Goal: Task Accomplishment & Management: Use online tool/utility

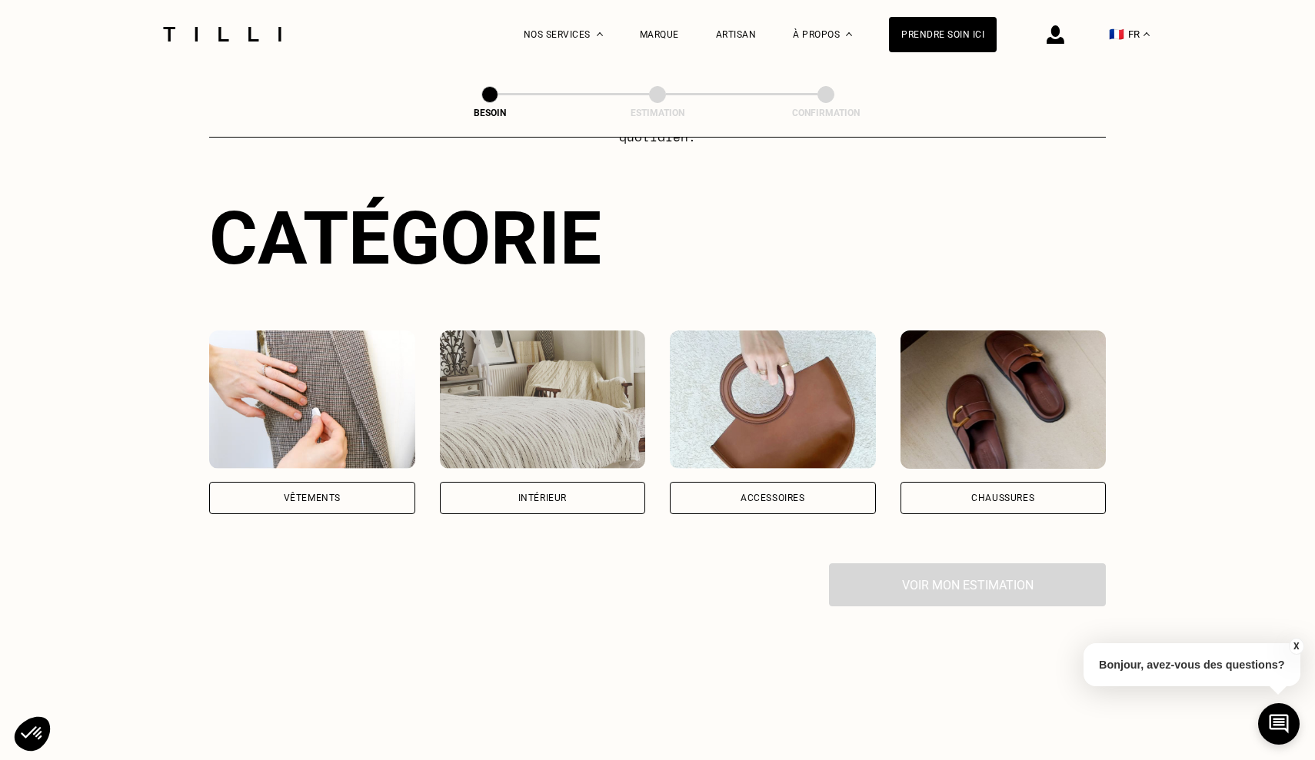
scroll to position [143, 0]
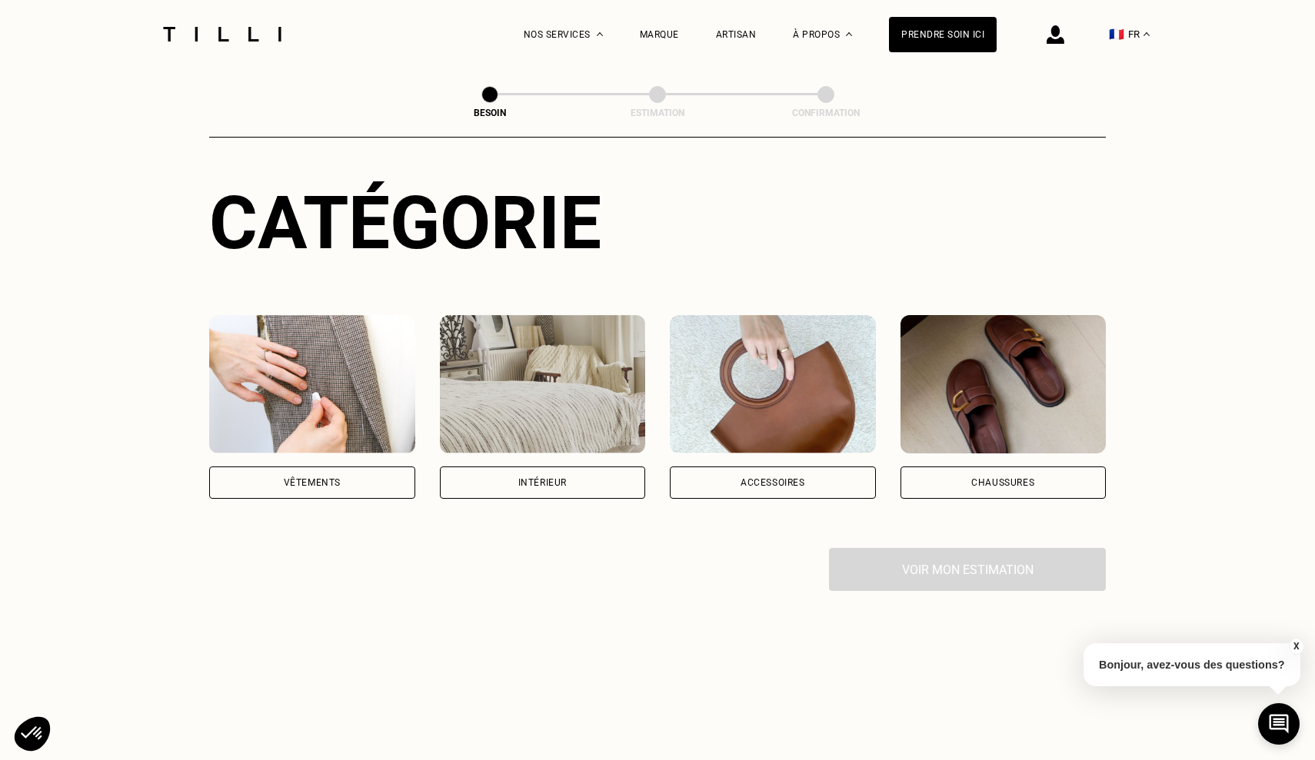
click at [317, 315] on img at bounding box center [312, 384] width 206 height 138
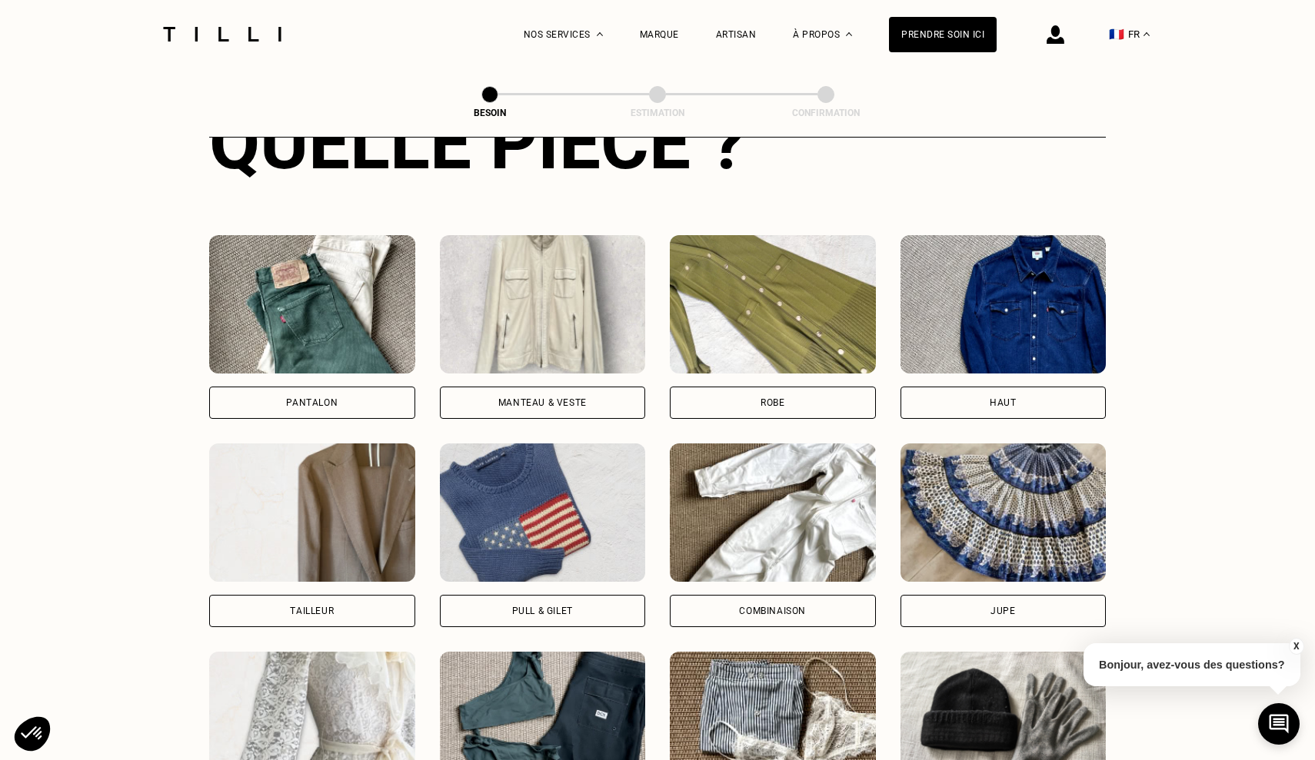
scroll to position [618, 0]
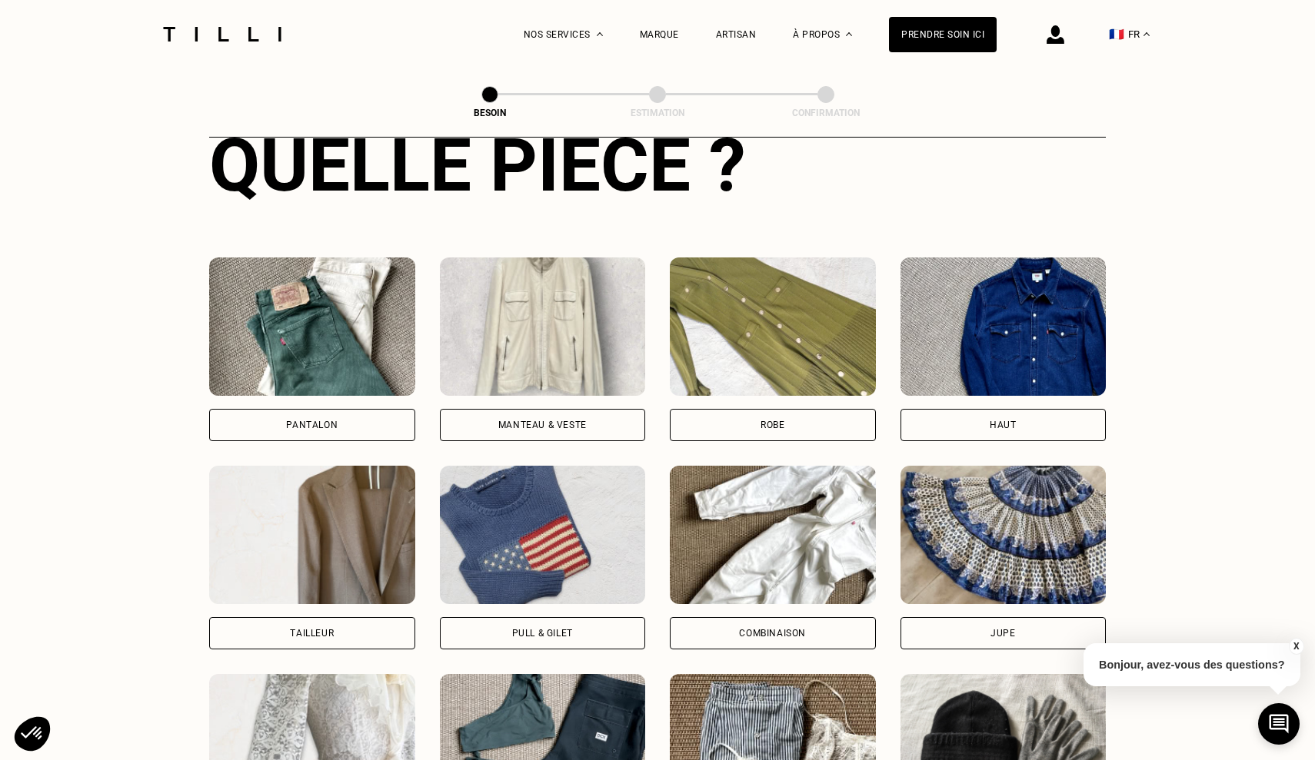
click at [350, 330] on img at bounding box center [312, 327] width 206 height 138
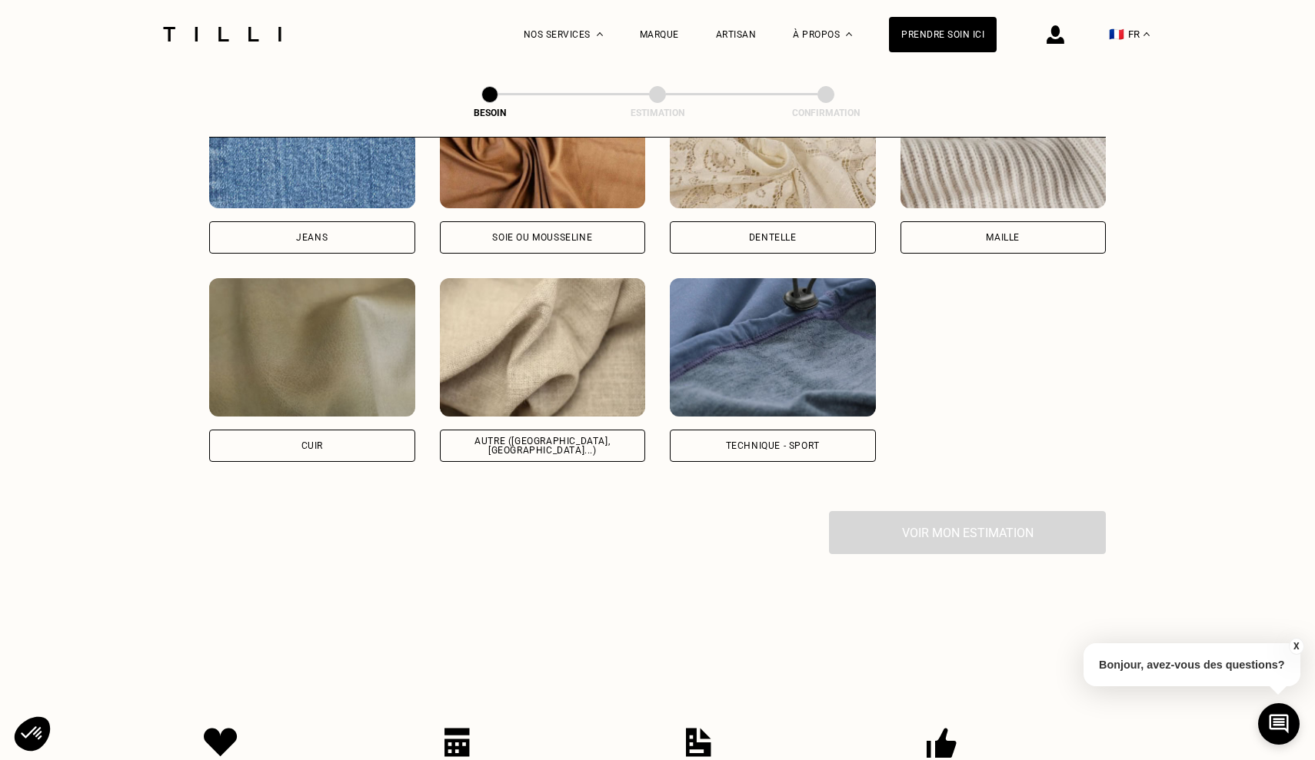
scroll to position [1741, 0]
click at [593, 351] on img at bounding box center [543, 347] width 206 height 138
select select "FR"
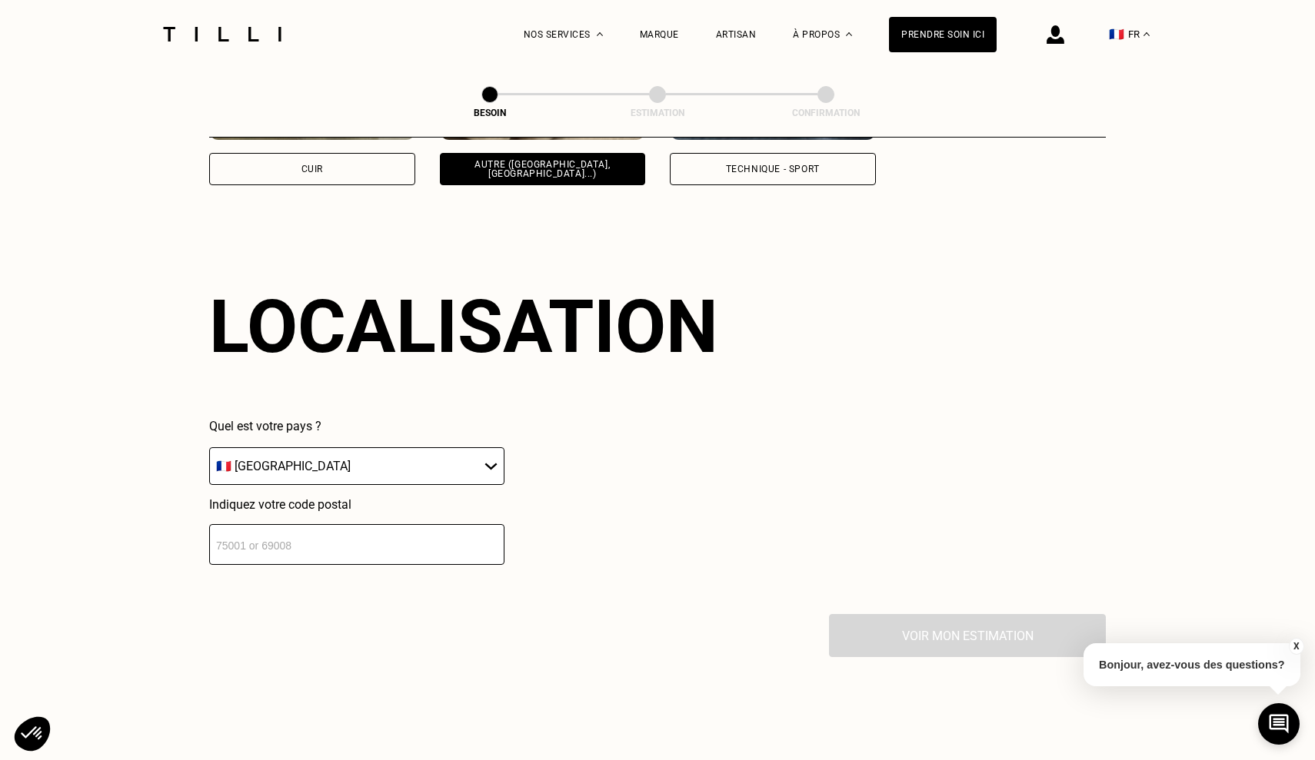
scroll to position [2061, 0]
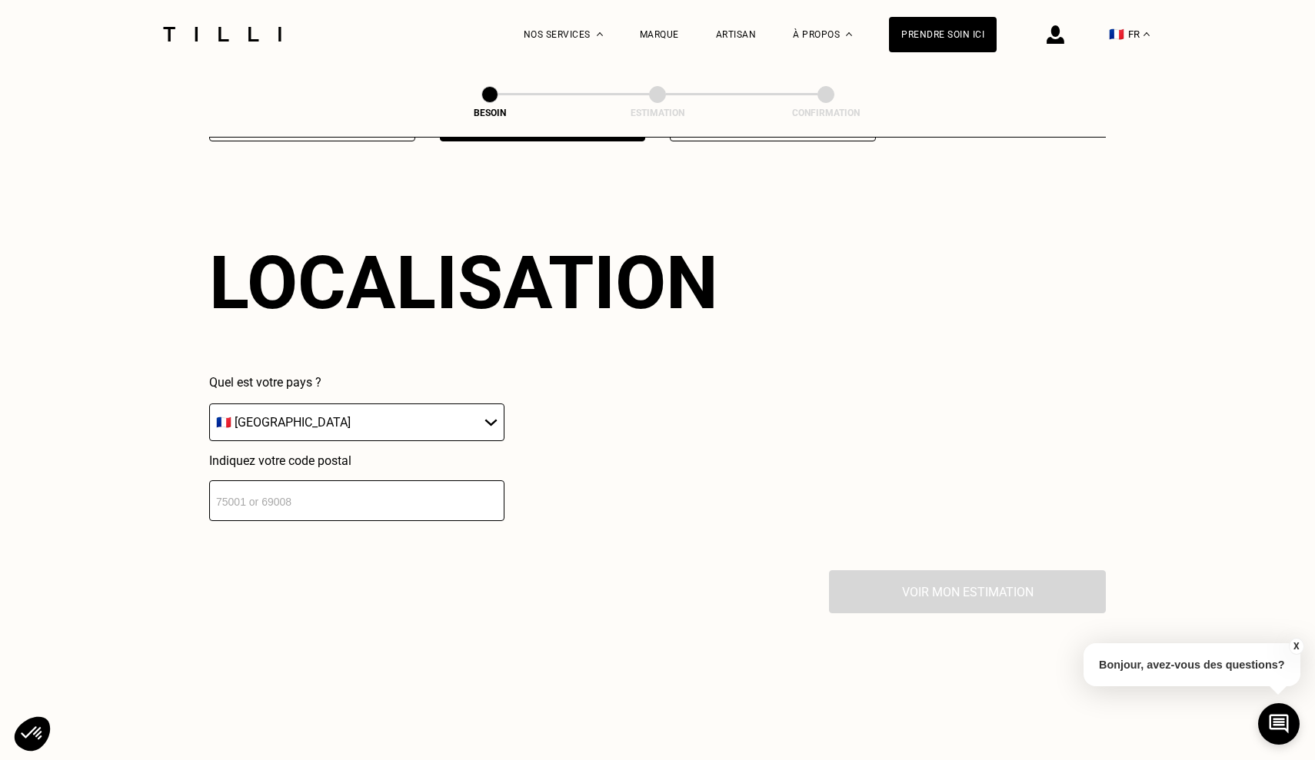
click at [414, 486] on input "number" at bounding box center [356, 501] width 295 height 41
type input "9"
type input "8"
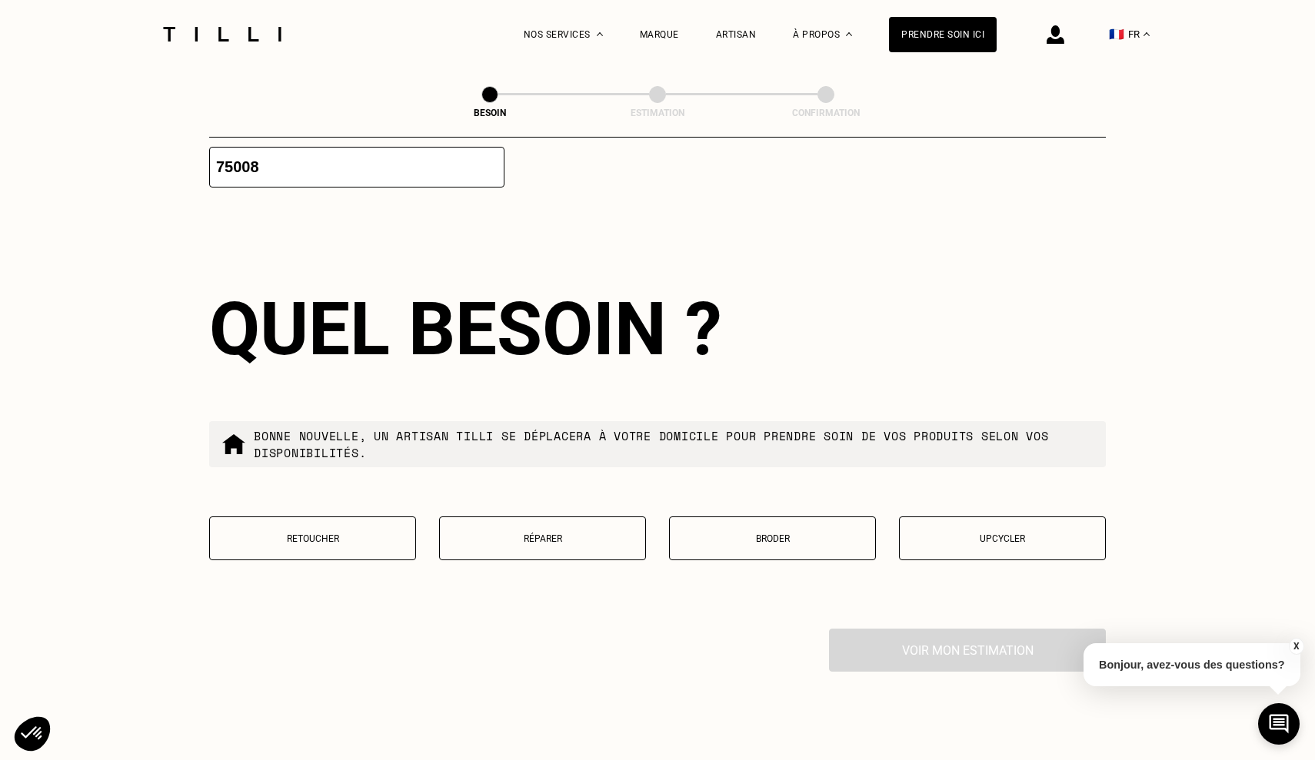
scroll to position [2446, 0]
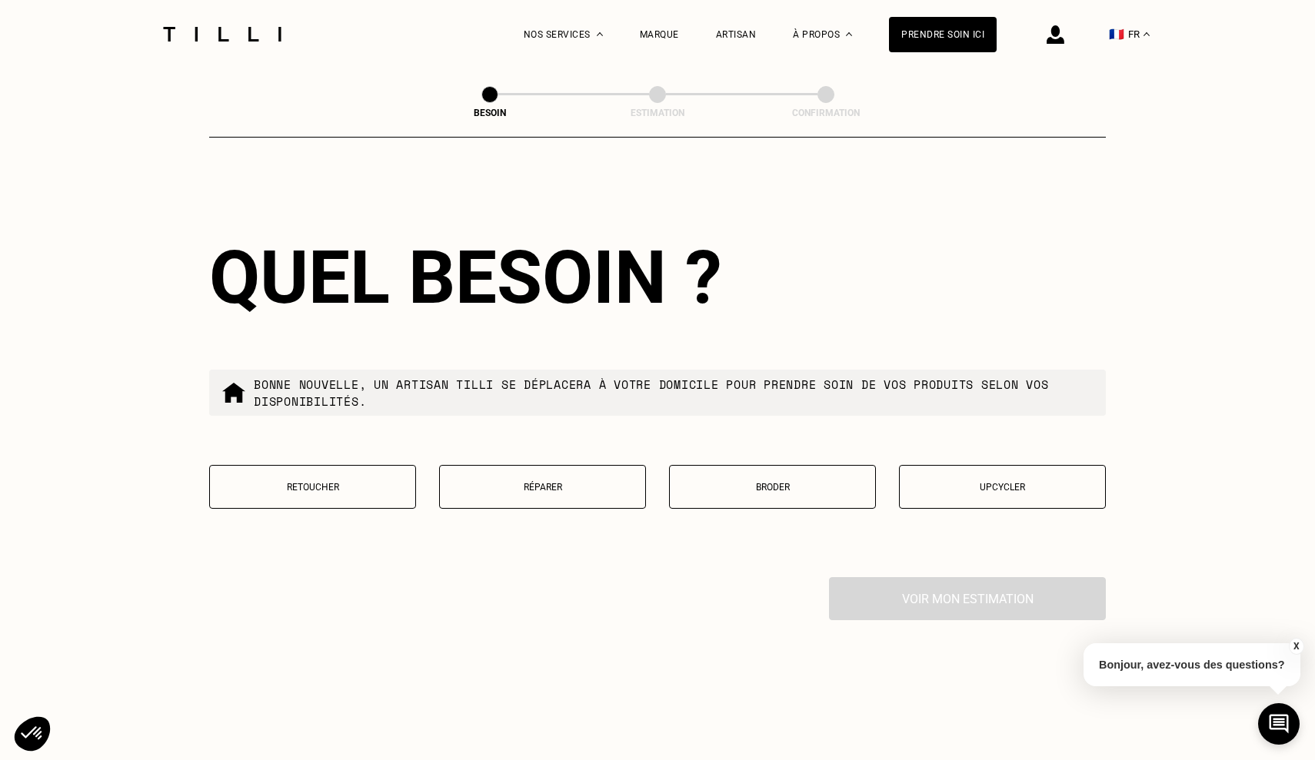
type input "75008"
click at [305, 485] on button "Retoucher" at bounding box center [312, 487] width 207 height 44
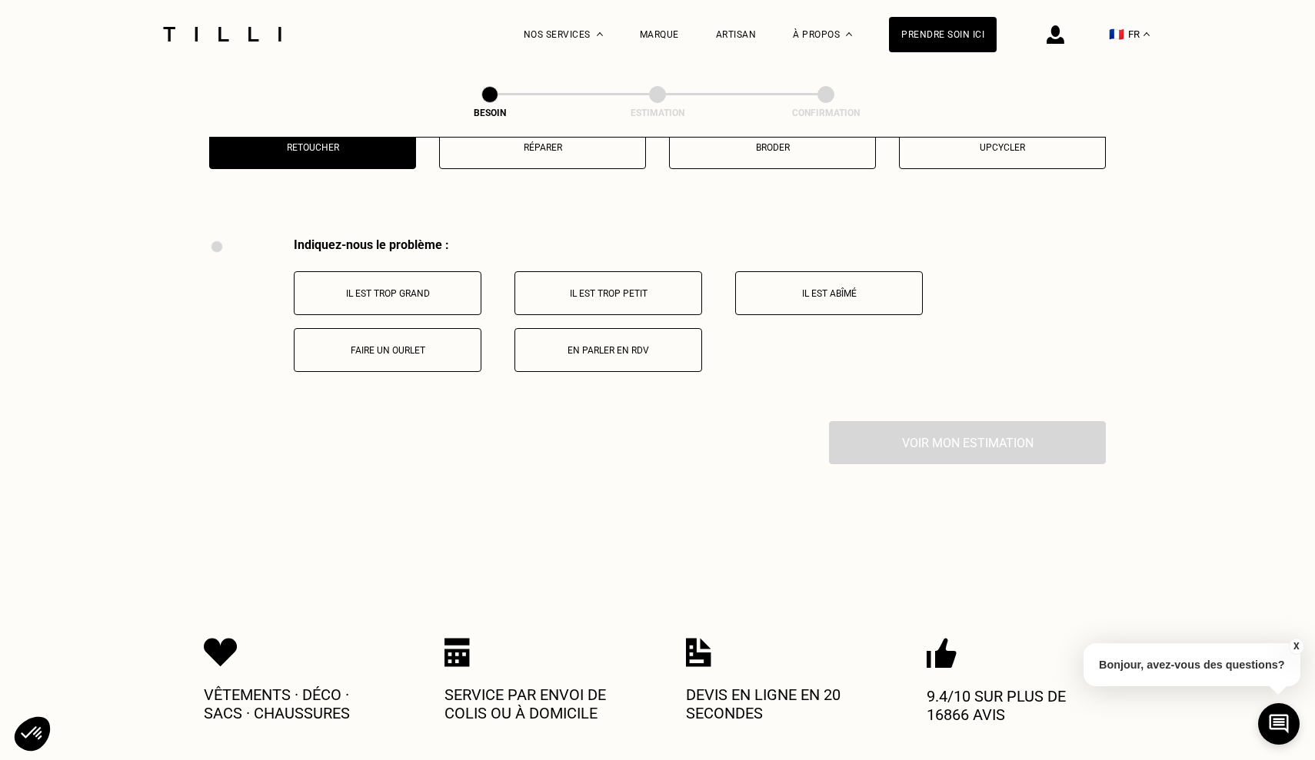
scroll to position [2838, 0]
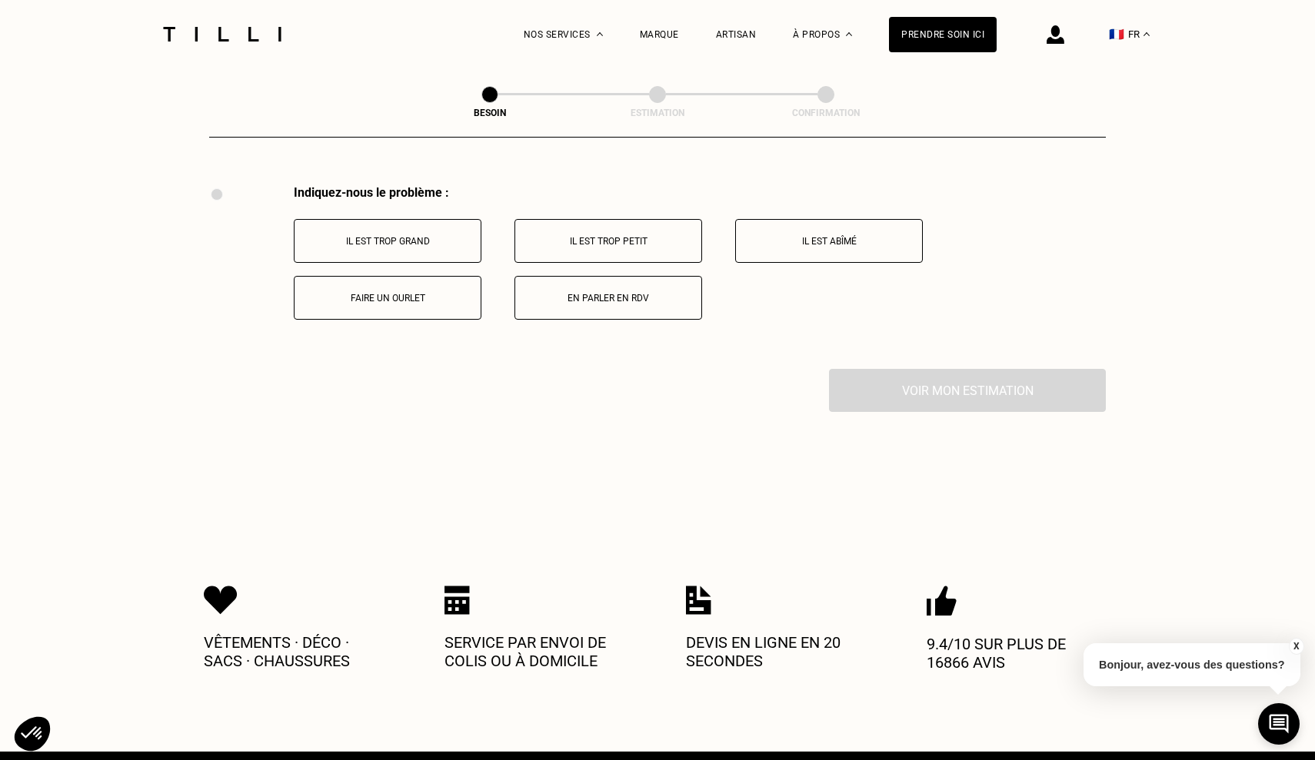
click at [417, 293] on p "Faire un ourlet" at bounding box center [387, 298] width 171 height 11
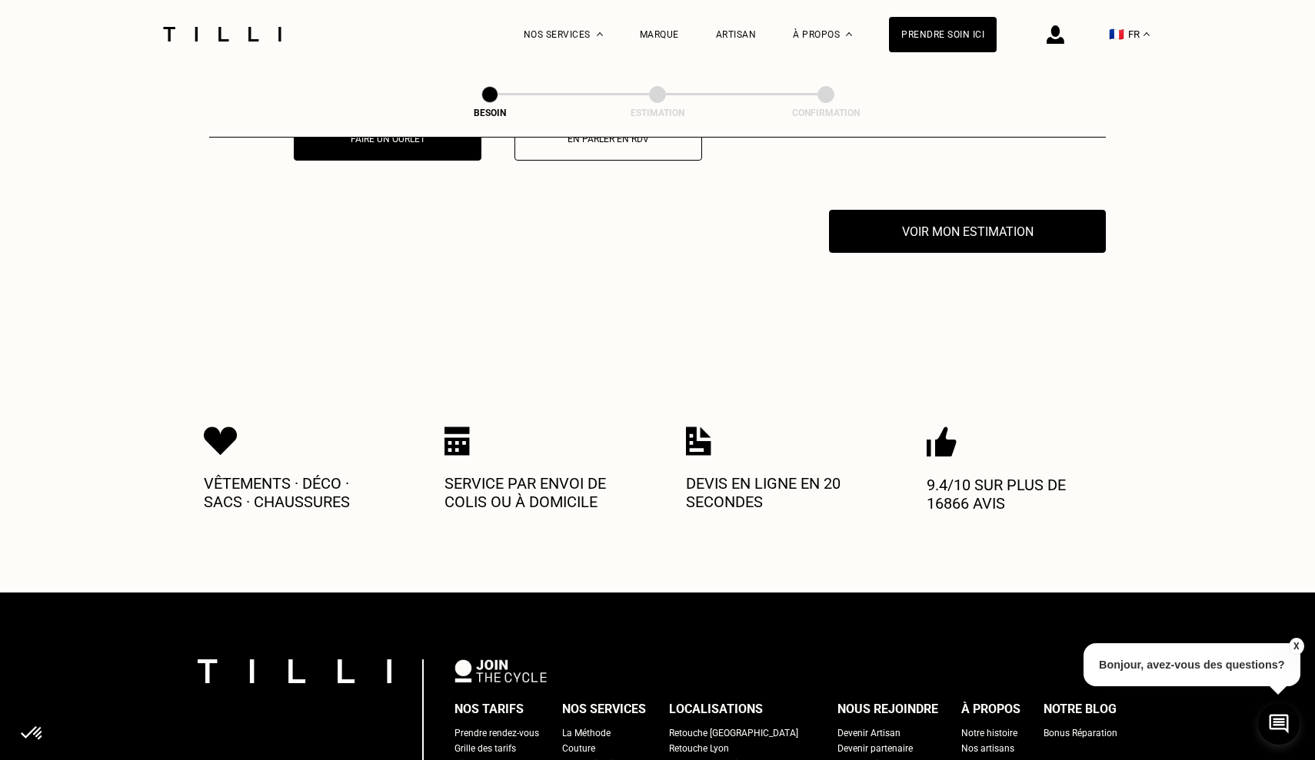
scroll to position [3022, 0]
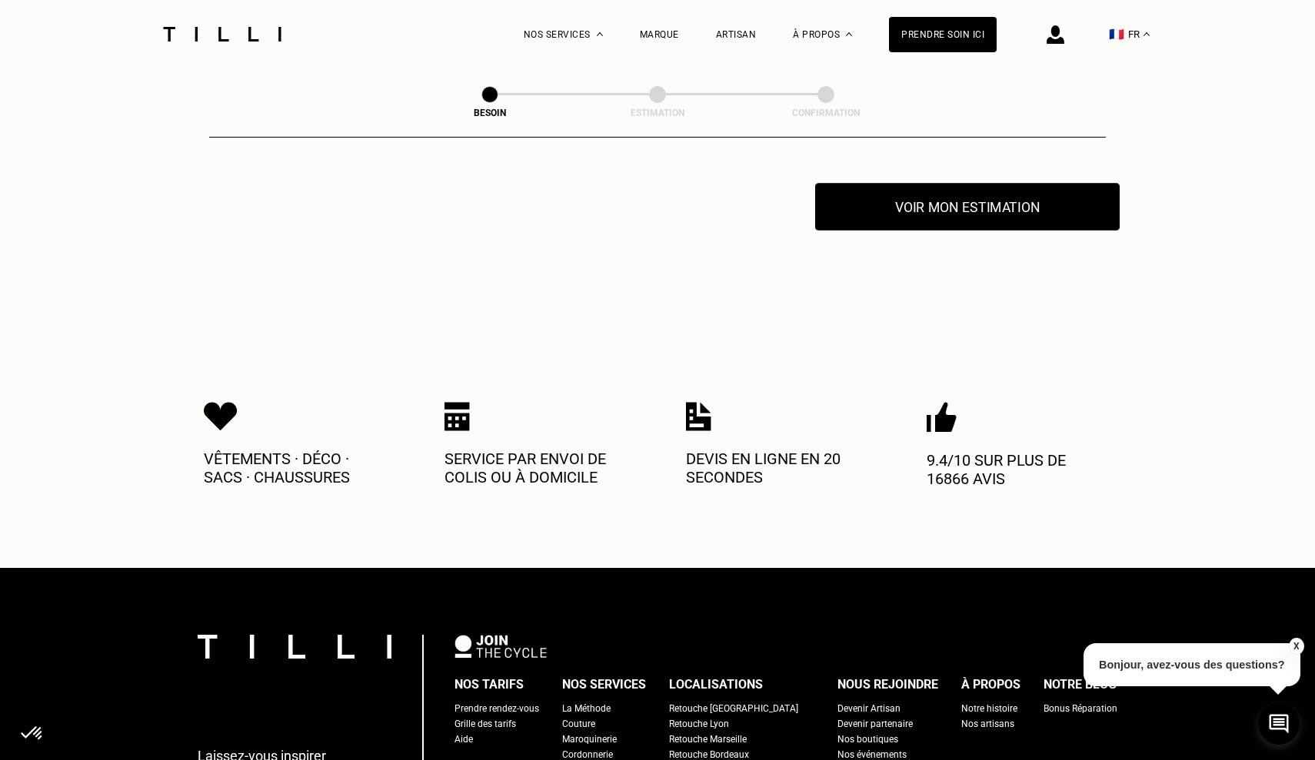
click at [966, 194] on button "Voir mon estimation" at bounding box center [967, 207] width 304 height 48
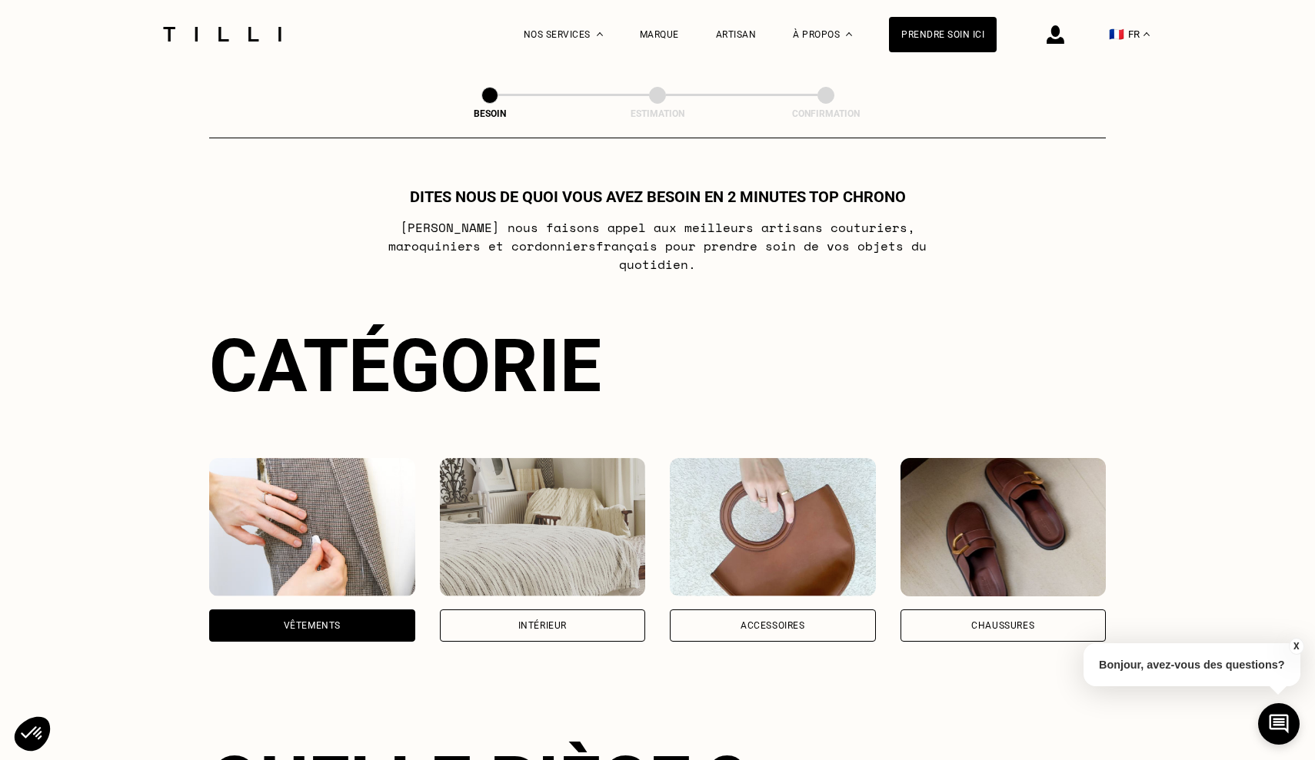
scroll to position [0, 0]
click at [844, 121] on link "Nos boutiques" at bounding box center [839, 127] width 69 height 16
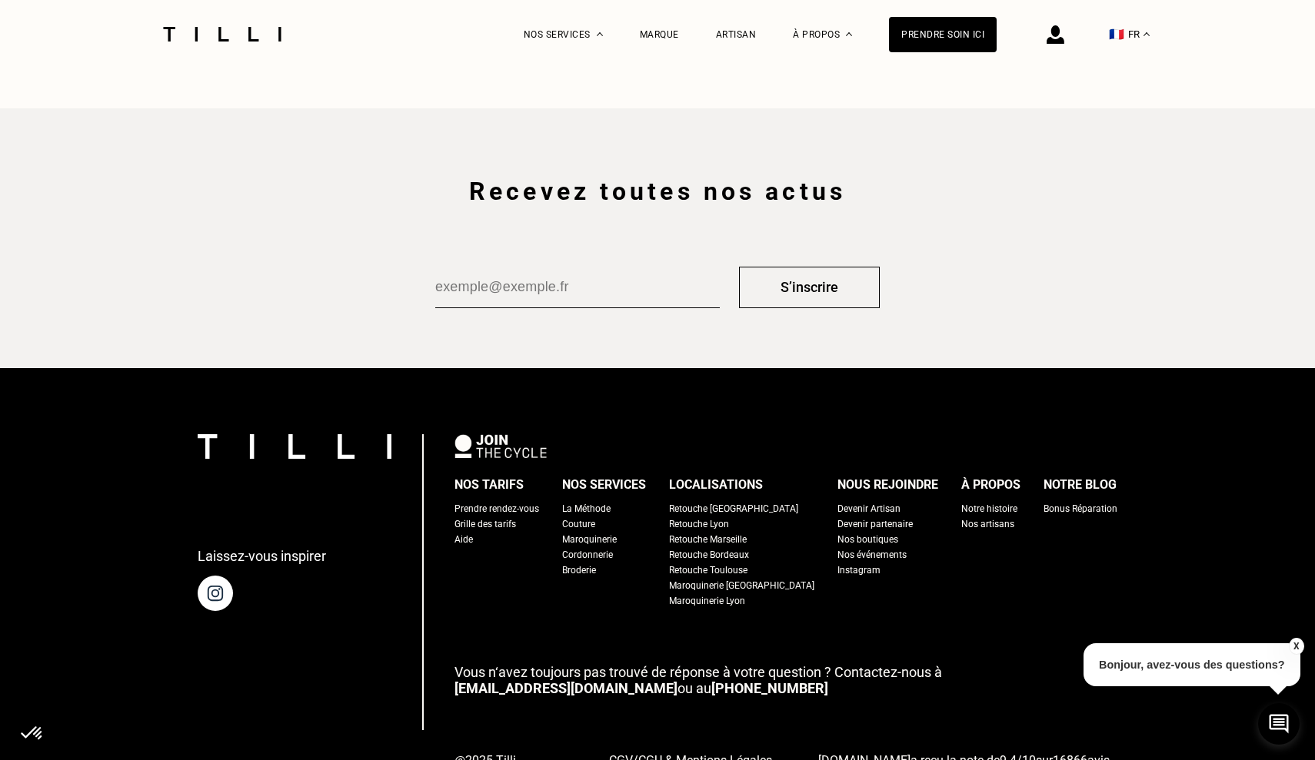
scroll to position [2480, 0]
